Goal: Navigation & Orientation: Find specific page/section

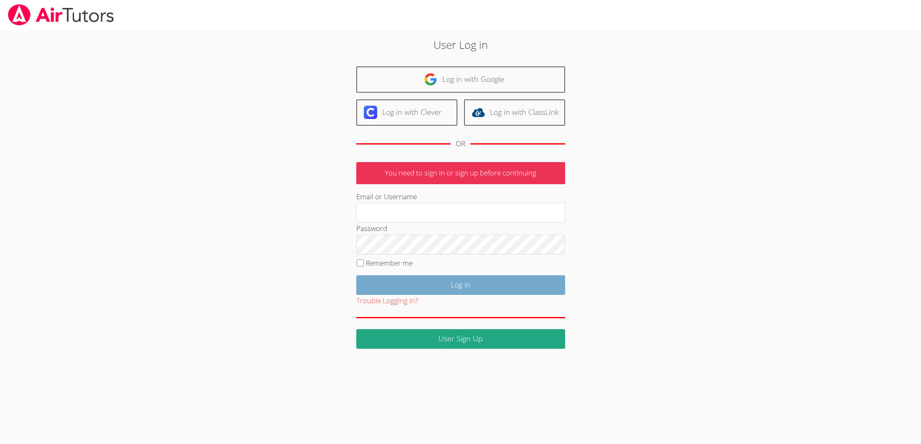
type input "[EMAIL_ADDRESS][DOMAIN_NAME]"
click at [463, 282] on input "Log in" at bounding box center [460, 285] width 209 height 20
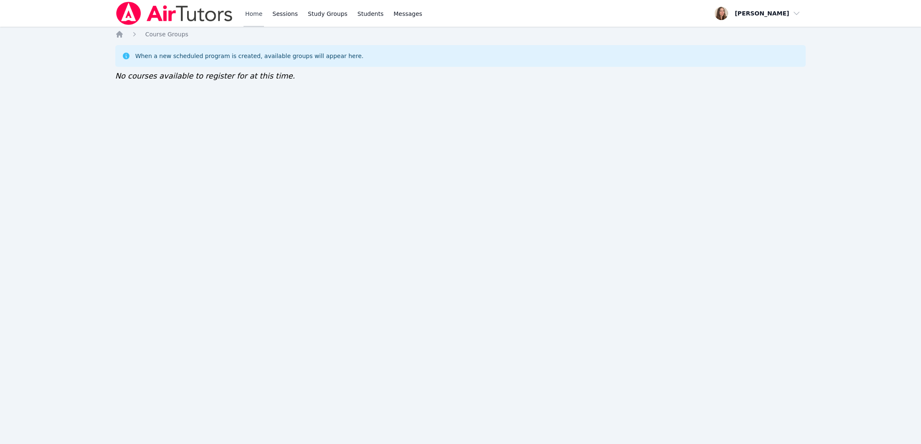
click at [247, 11] on link "Home" at bounding box center [254, 13] width 20 height 27
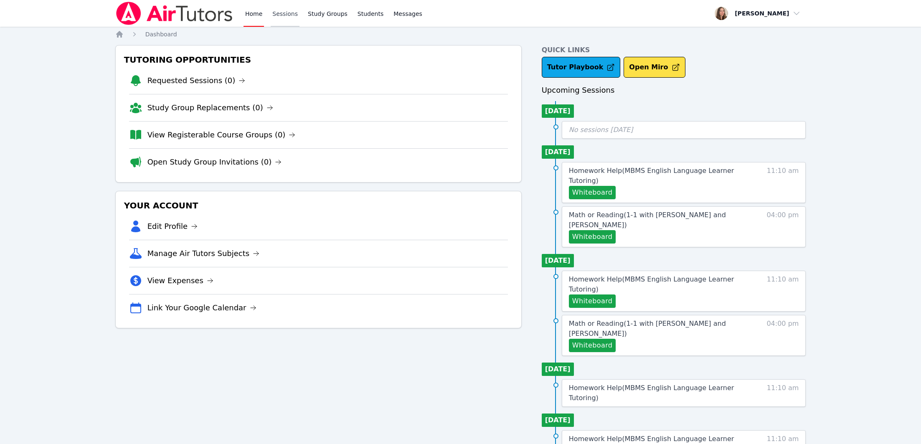
click at [278, 18] on link "Sessions" at bounding box center [285, 13] width 29 height 27
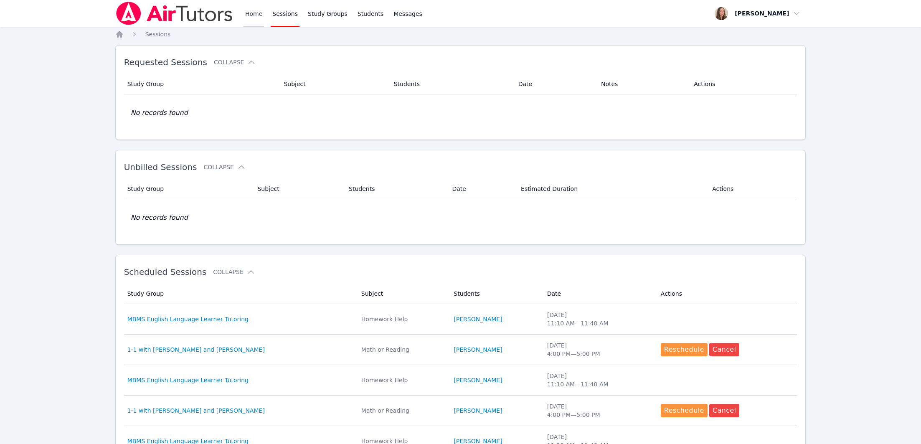
click at [263, 13] on link "Home" at bounding box center [254, 13] width 20 height 27
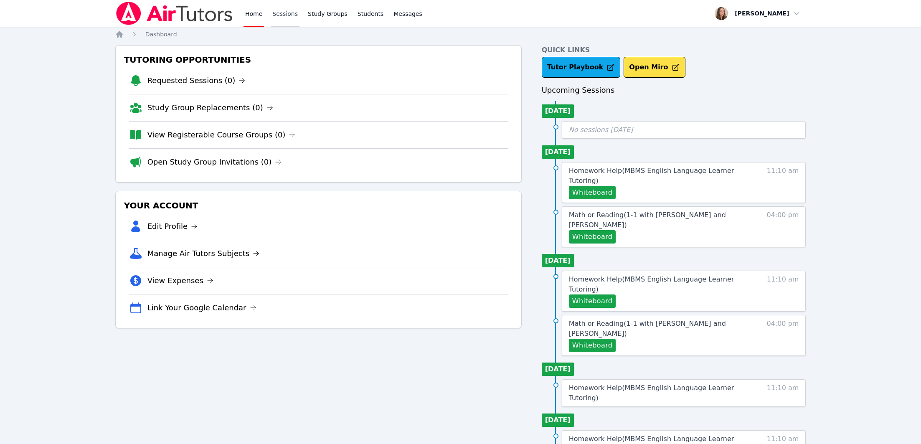
click at [278, 20] on link "Sessions" at bounding box center [285, 13] width 29 height 27
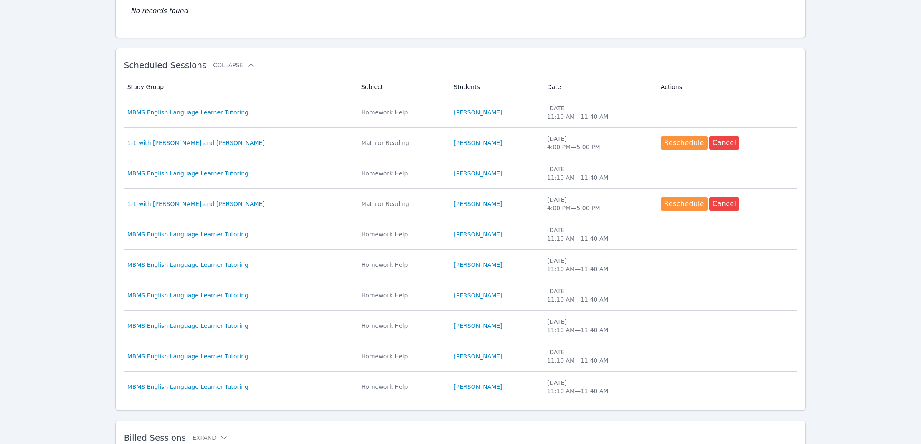
scroll to position [249, 0]
